Goal: Navigation & Orientation: Find specific page/section

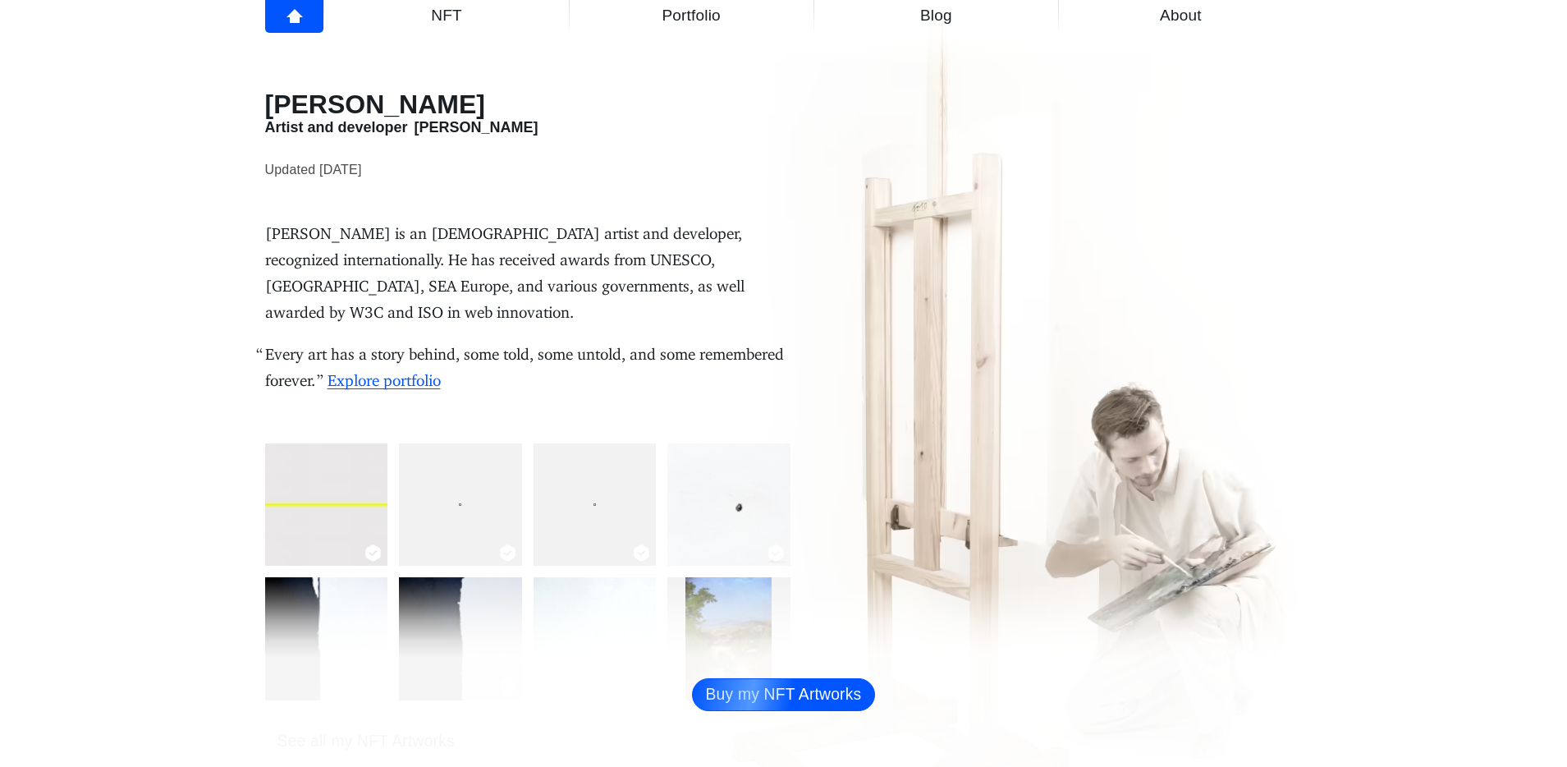
click at [346, 229] on p "[PERSON_NAME] is an [DEMOGRAPHIC_DATA] artist and developer, recognized interna…" at bounding box center [527, 273] width 525 height 105
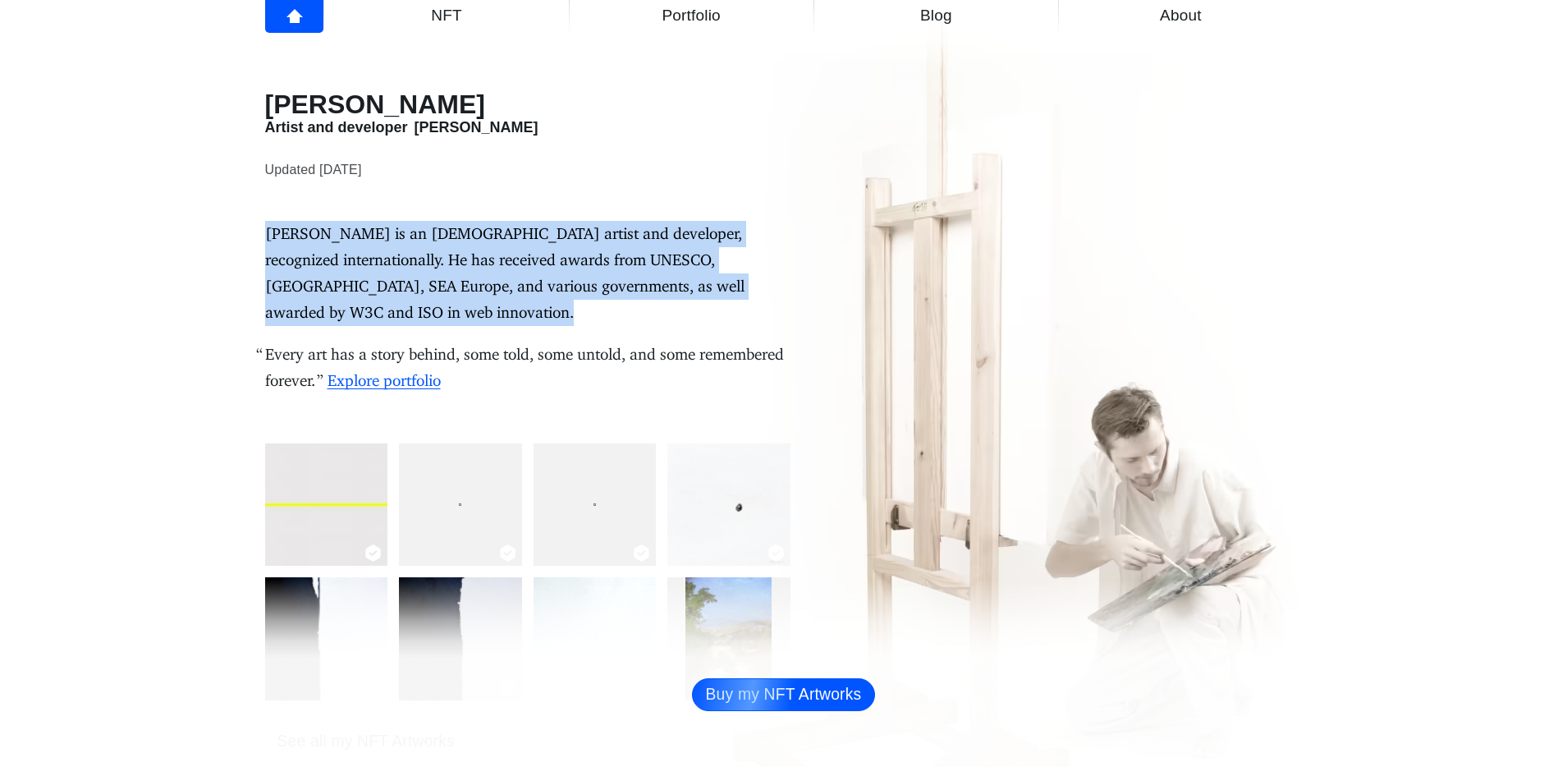
click at [346, 229] on p "[PERSON_NAME] is an [DEMOGRAPHIC_DATA] artist and developer, recognized interna…" at bounding box center [527, 273] width 525 height 105
click at [327, 256] on p "[PERSON_NAME] is an [DEMOGRAPHIC_DATA] artist and developer, recognized interna…" at bounding box center [527, 273] width 525 height 105
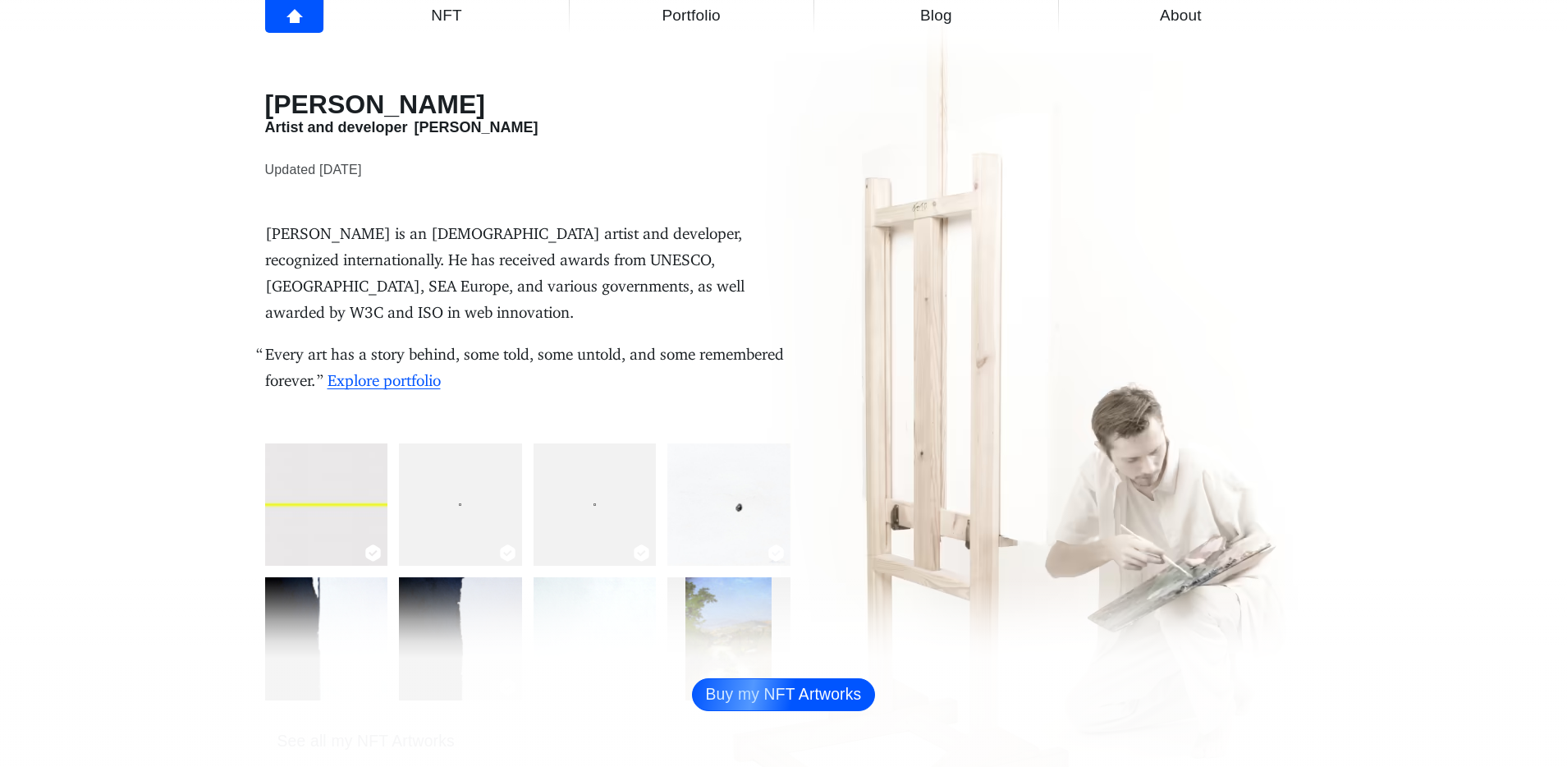
click at [1153, 25] on span "About" at bounding box center [1180, 15] width 224 height 26
